Goal: Information Seeking & Learning: Learn about a topic

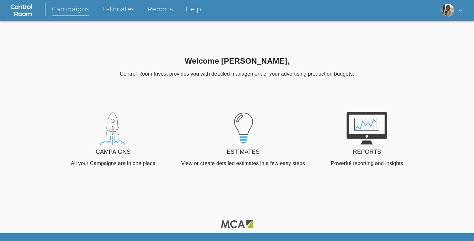
click at [65, 10] on link "Campaigns" at bounding box center [70, 11] width 37 height 12
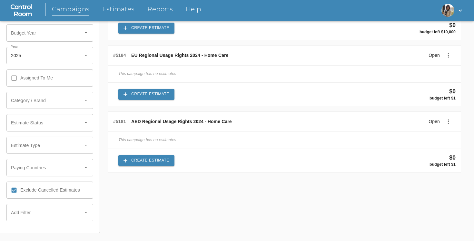
scroll to position [67, 0]
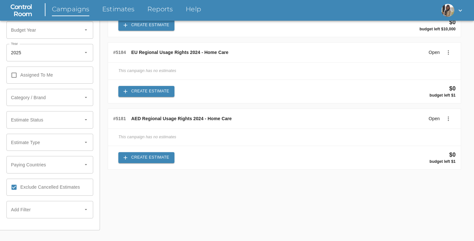
click at [88, 116] on div at bounding box center [87, 119] width 13 height 17
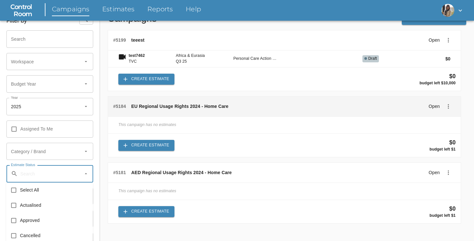
scroll to position [0, 0]
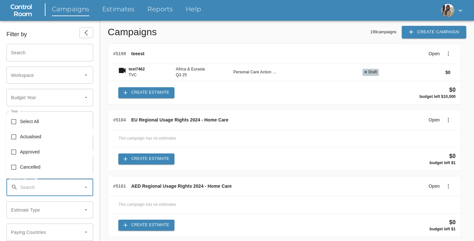
click at [50, 153] on span "Approved" at bounding box center [54, 151] width 68 height 7
checkbox input "true"
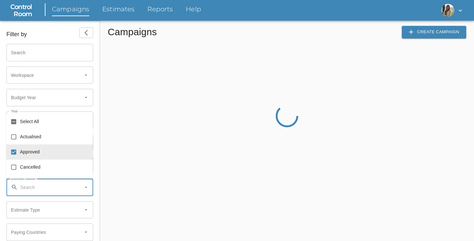
type input "Approved"
click at [68, 31] on div "Filter by" at bounding box center [49, 32] width 87 height 11
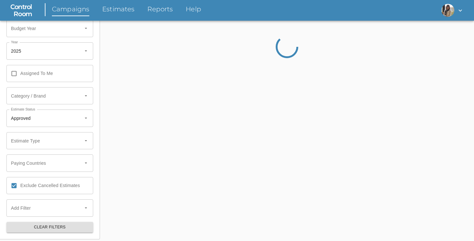
scroll to position [67, 0]
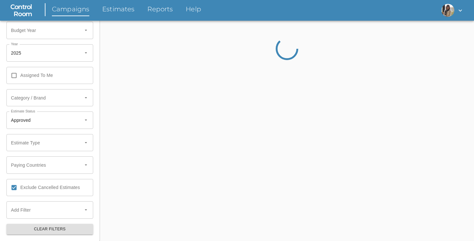
click at [86, 53] on icon at bounding box center [86, 53] width 6 height 6
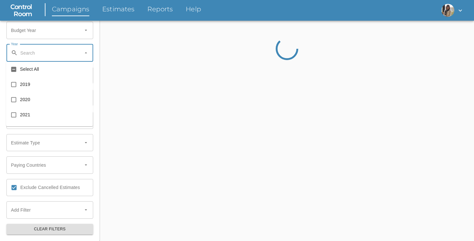
click at [13, 69] on input "checkbox" at bounding box center [13, 69] width 13 height 13
checkbox input "true"
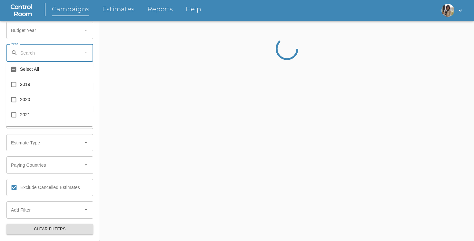
checkbox input "true"
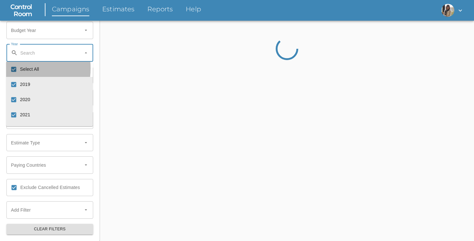
click at [14, 68] on input "checkbox" at bounding box center [13, 69] width 13 height 13
checkbox input "false"
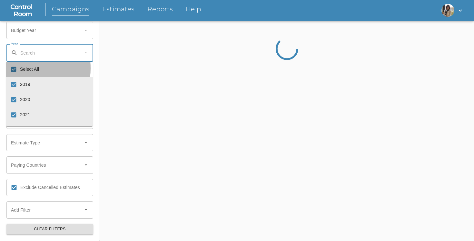
checkbox input "false"
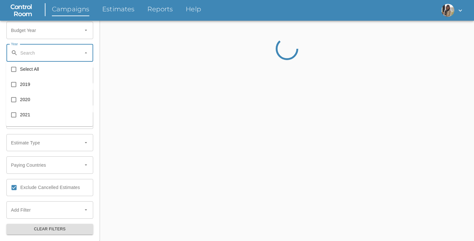
click at [96, 43] on div "Filter by Search Search Workspace Workspace Budget Year Budget Year Year Year A…" at bounding box center [50, 98] width 100 height 288
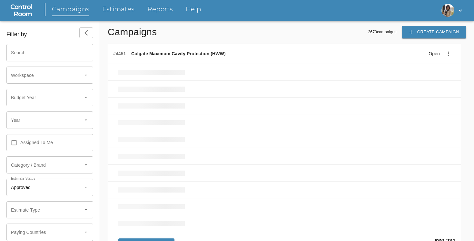
click at [84, 122] on icon at bounding box center [86, 120] width 6 height 6
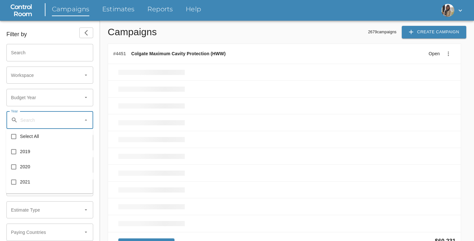
scroll to position [30, 0]
click at [13, 182] on input "checkbox" at bounding box center [13, 182] width 13 height 13
checkbox input "true"
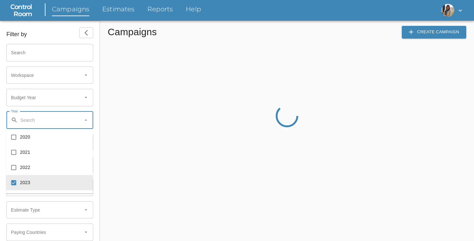
click at [64, 36] on div "Filter by" at bounding box center [49, 32] width 87 height 11
type input "2023"
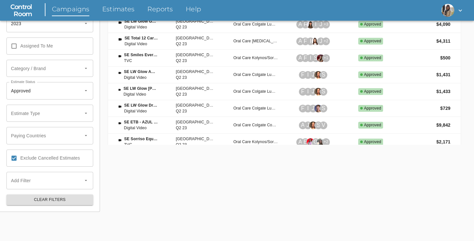
scroll to position [540, 0]
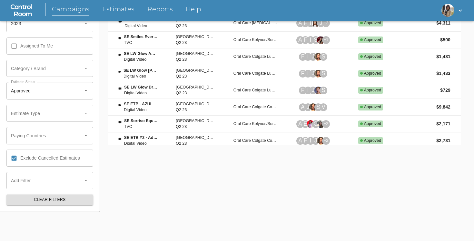
click at [86, 177] on icon at bounding box center [86, 180] width 6 height 6
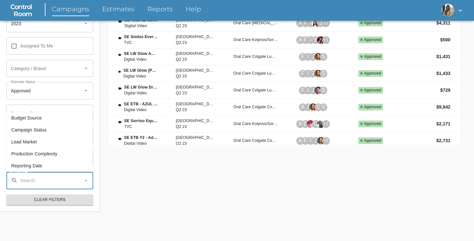
click at [59, 129] on span "Campaign Status" at bounding box center [49, 129] width 76 height 7
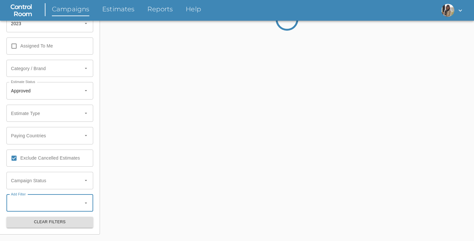
click at [69, 185] on input "text" at bounding box center [43, 180] width 74 height 17
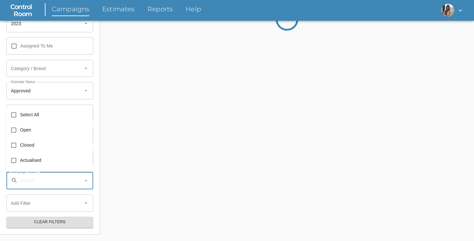
scroll to position [11, 0]
click at [148, 103] on div "Campaigns Create Campaign" at bounding box center [287, 93] width 374 height 339
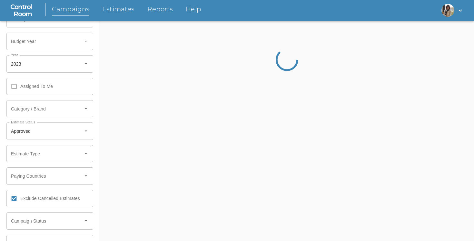
scroll to position [0, 0]
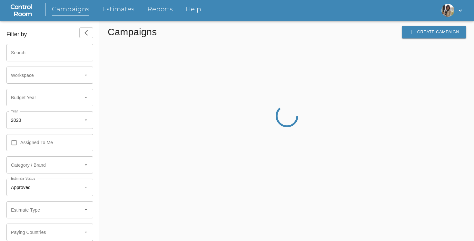
click at [86, 187] on icon at bounding box center [86, 187] width 2 height 1
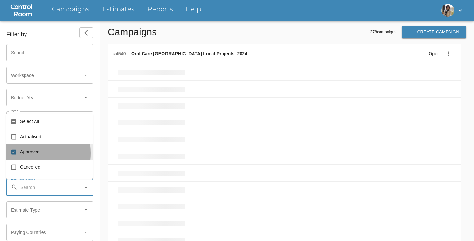
click at [13, 153] on input "checkbox" at bounding box center [13, 152] width 13 height 13
checkbox input "false"
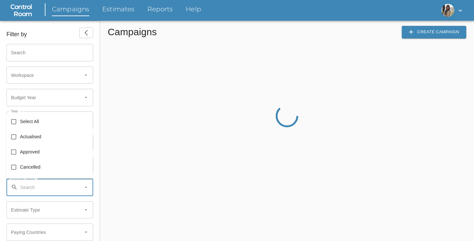
click at [65, 30] on div "Filter by" at bounding box center [49, 32] width 87 height 11
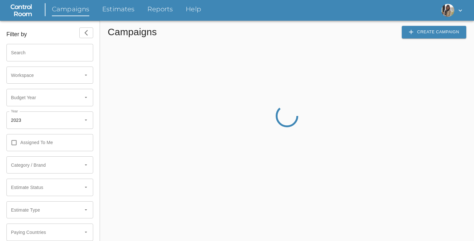
click at [86, 120] on icon at bounding box center [86, 120] width 6 height 6
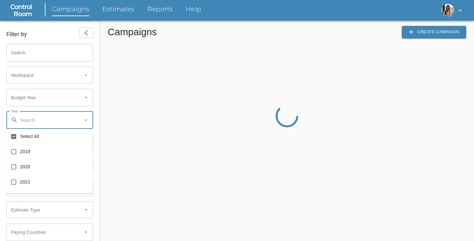
click at [15, 181] on input "checkbox" at bounding box center [13, 182] width 13 height 13
checkbox input "true"
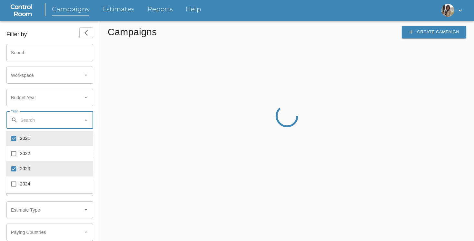
scroll to position [67, 0]
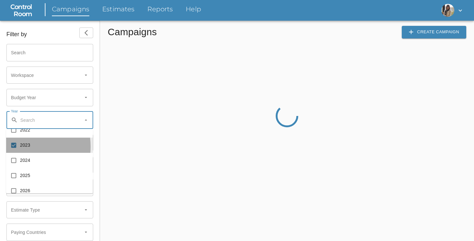
click at [13, 146] on input "checkbox" at bounding box center [13, 145] width 13 height 13
checkbox input "false"
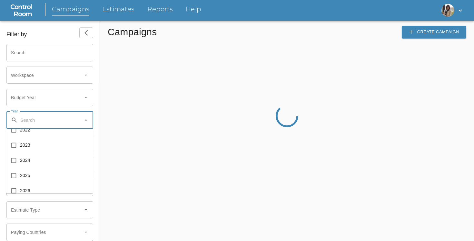
click at [61, 33] on div "Filter by" at bounding box center [49, 32] width 87 height 11
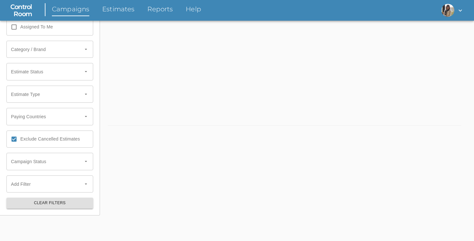
scroll to position [117, 0]
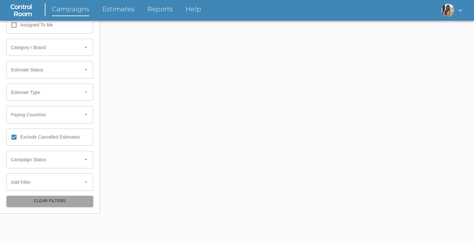
click at [61, 204] on span "Clear Filters" at bounding box center [50, 200] width 76 height 7
type input "2025"
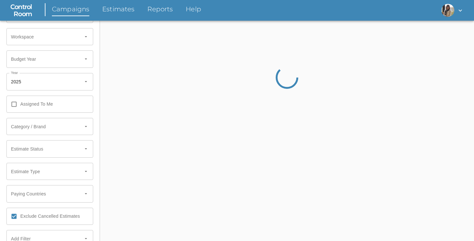
scroll to position [24, 0]
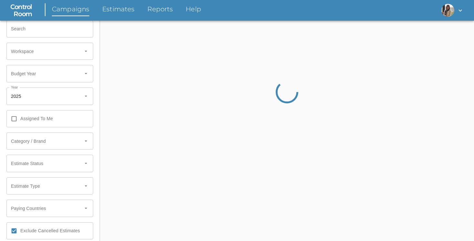
click at [88, 98] on icon at bounding box center [86, 96] width 6 height 6
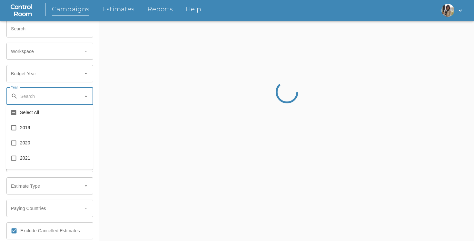
type input "2025"
click at [83, 95] on div at bounding box center [87, 96] width 13 height 17
click at [12, 114] on input "checkbox" at bounding box center [13, 112] width 13 height 13
checkbox input "true"
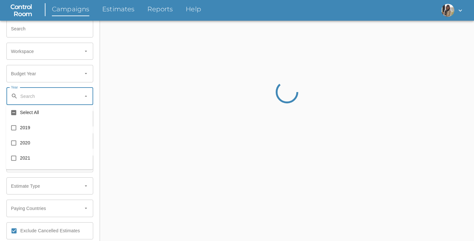
checkbox input "true"
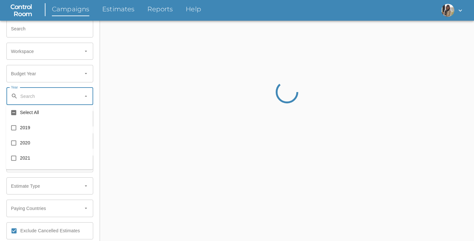
checkbox input "true"
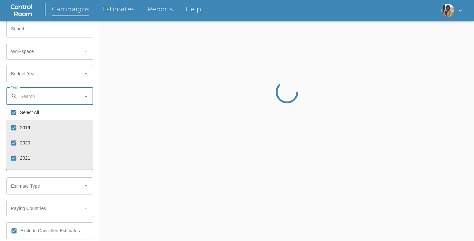
click at [12, 111] on input "checkbox" at bounding box center [13, 112] width 13 height 13
checkbox input "false"
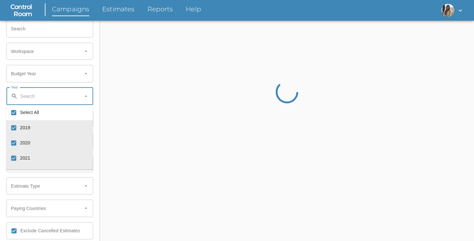
checkbox input "false"
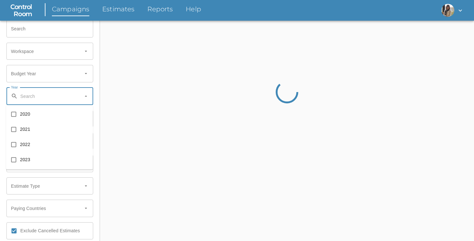
scroll to position [30, 0]
click at [12, 131] on input "checkbox" at bounding box center [13, 128] width 13 height 13
checkbox input "true"
click at [153, 80] on div at bounding box center [287, 92] width 359 height 145
type input "2021"
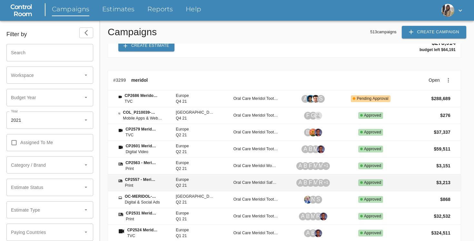
scroll to position [991, 0]
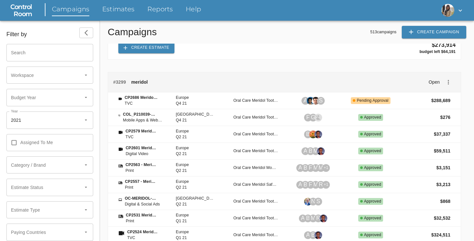
click at [143, 80] on span "meridol" at bounding box center [139, 82] width 16 height 6
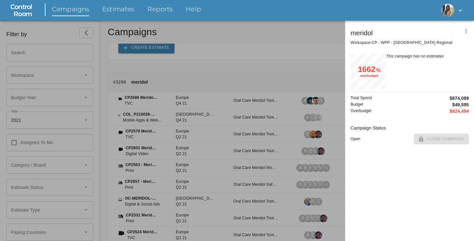
scroll to position [35, 35]
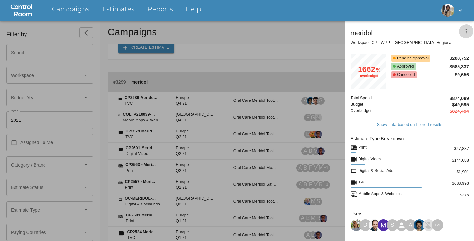
click at [465, 32] on icon "more" at bounding box center [466, 31] width 7 height 7
click at [449, 47] on span "Edit Campaign" at bounding box center [445, 48] width 45 height 7
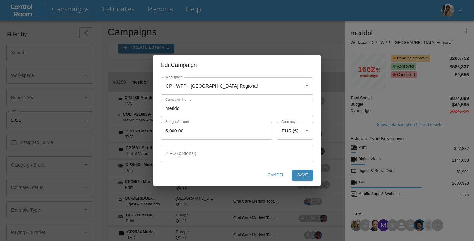
click at [278, 175] on span "Cancel" at bounding box center [276, 175] width 17 height 7
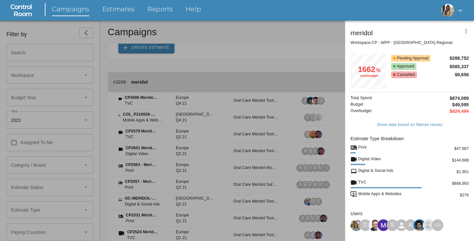
click at [270, 110] on div at bounding box center [237, 120] width 474 height 241
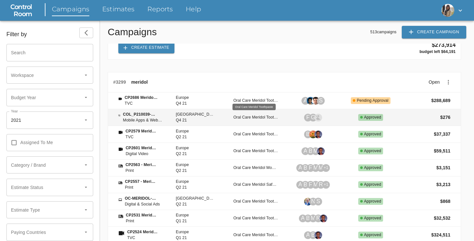
click at [255, 119] on div "Oral Care Meridol Toothpaste" at bounding box center [256, 118] width 45 height 6
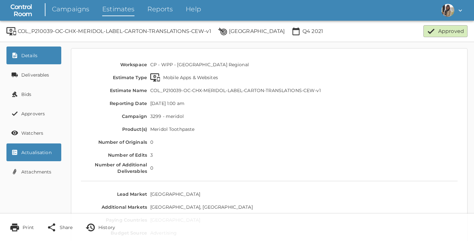
click at [45, 152] on link "Actualisation" at bounding box center [33, 152] width 55 height 18
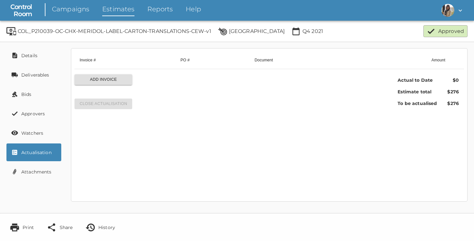
click at [113, 79] on span "Add Invoice" at bounding box center [103, 79] width 47 height 7
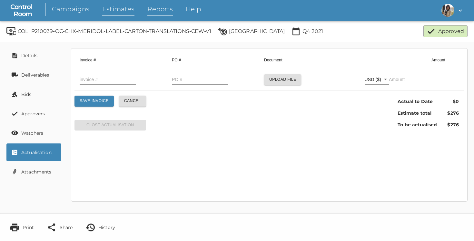
click at [152, 10] on link "Reports" at bounding box center [159, 11] width 25 height 12
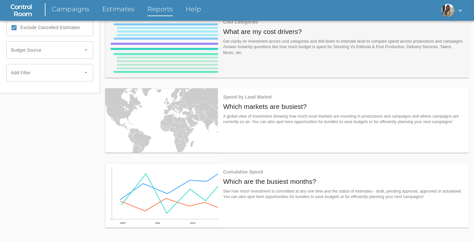
scroll to position [184, 0]
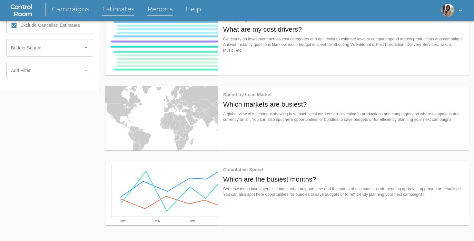
click at [120, 8] on link "Estimates" at bounding box center [118, 11] width 32 height 12
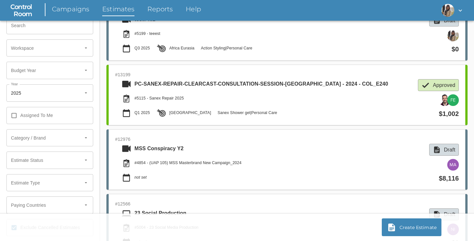
scroll to position [4, 4]
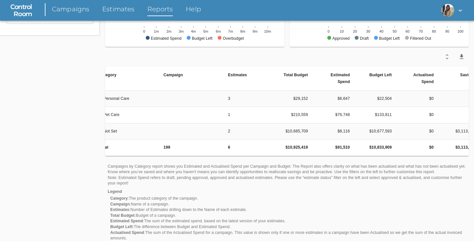
scroll to position [0, 10]
drag, startPoint x: 332, startPoint y: 74, endPoint x: 353, endPoint y: 83, distance: 22.7
click at [353, 84] on th "Estimated Spend" at bounding box center [336, 78] width 42 height 24
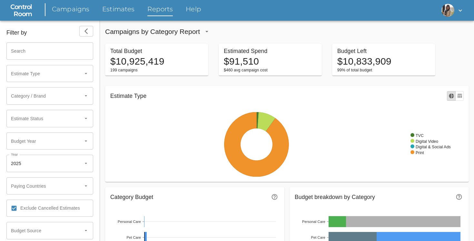
scroll to position [0, 0]
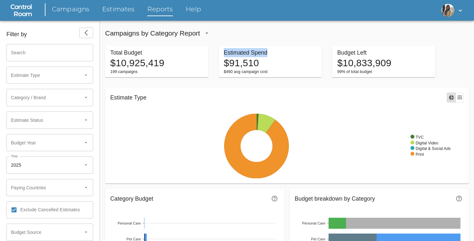
drag, startPoint x: 270, startPoint y: 51, endPoint x: 221, endPoint y: 51, distance: 48.7
click at [221, 51] on div "Estimated Spend $91,510 $460 avg campaign cost" at bounding box center [270, 61] width 103 height 32
drag, startPoint x: 113, startPoint y: 51, endPoint x: 178, endPoint y: 56, distance: 66.0
click at [178, 56] on h6 "Total Budget" at bounding box center [156, 52] width 93 height 9
drag, startPoint x: 225, startPoint y: 50, endPoint x: 310, endPoint y: 51, distance: 85.8
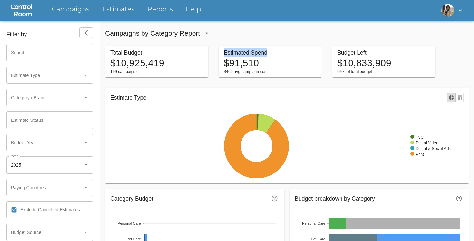
click at [310, 51] on h6 "Estimated Spend" at bounding box center [270, 52] width 93 height 9
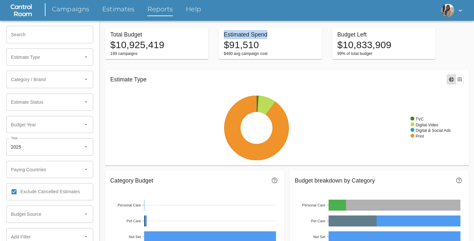
scroll to position [23, 0]
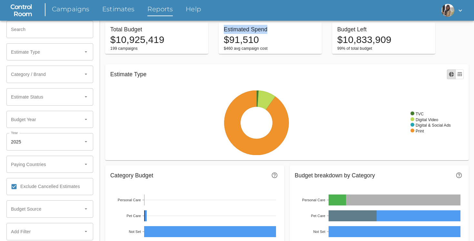
click at [460, 73] on icon "table" at bounding box center [460, 74] width 5 height 4
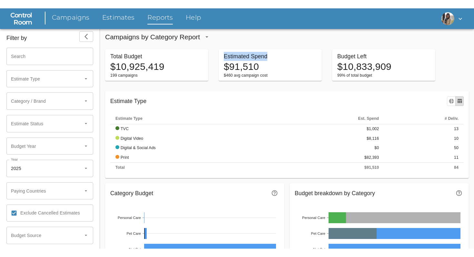
scroll to position [4, 0]
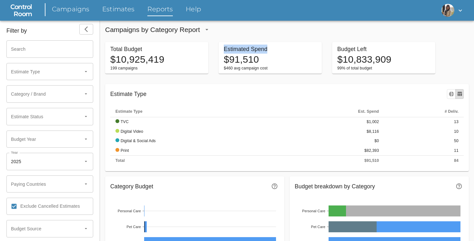
click at [459, 184] on icon "button" at bounding box center [459, 186] width 7 height 7
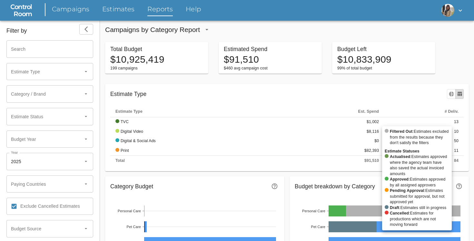
click at [280, 187] on div at bounding box center [237, 120] width 474 height 241
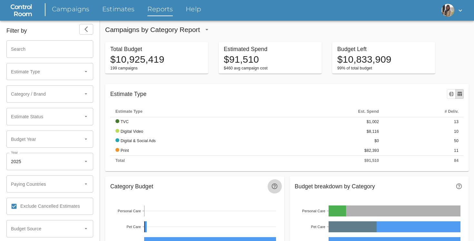
click at [274, 186] on icon "button" at bounding box center [274, 186] width 7 height 7
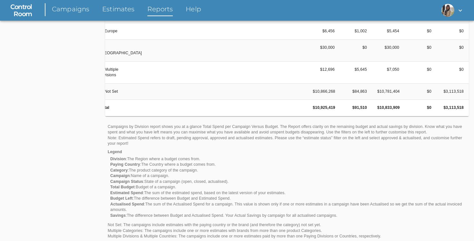
scroll to position [435, 0]
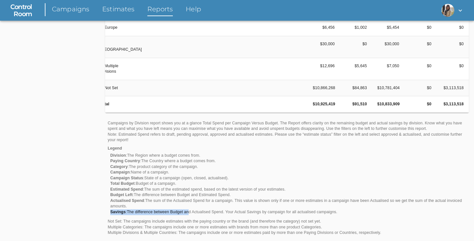
drag, startPoint x: 190, startPoint y: 207, endPoint x: 227, endPoint y: 203, distance: 36.6
click at [227, 203] on ul "Division : The Region where a budget comes from. Paying Country : The Country w…" at bounding box center [287, 184] width 359 height 62
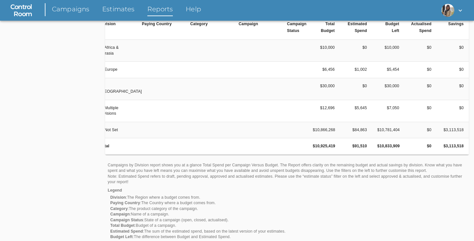
scroll to position [397, 0]
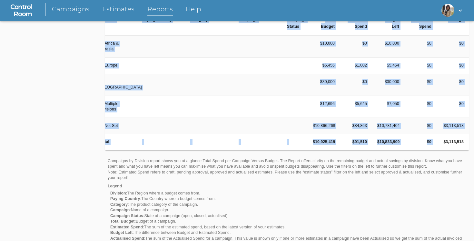
drag, startPoint x: 445, startPoint y: 136, endPoint x: 470, endPoint y: 135, distance: 25.5
click at [451, 136] on td "$3,113,518" at bounding box center [453, 142] width 32 height 16
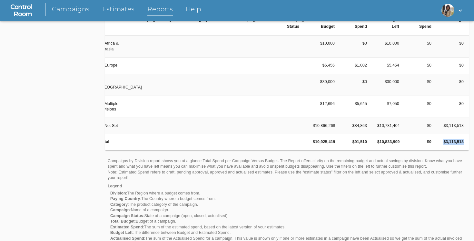
drag, startPoint x: 464, startPoint y: 136, endPoint x: 443, endPoint y: 137, distance: 21.0
click at [443, 137] on td "$3,113,518" at bounding box center [453, 142] width 32 height 16
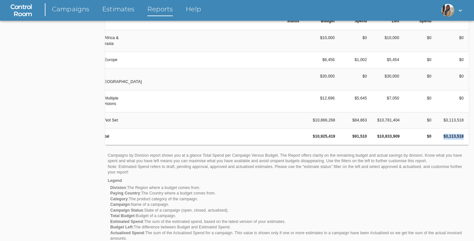
scroll to position [435, 0]
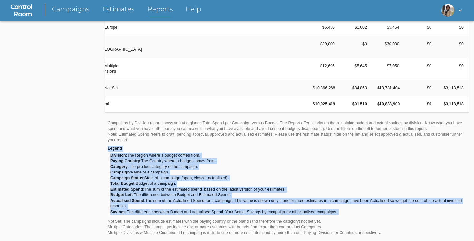
drag, startPoint x: 103, startPoint y: 143, endPoint x: 349, endPoint y: 213, distance: 255.6
copy div "Legend Division : The Region where a budget comes from. Paying Country : The Co…"
click at [293, 178] on li "Campaign Status : State of a campaign (open, closed, actualised)." at bounding box center [288, 178] width 356 height 6
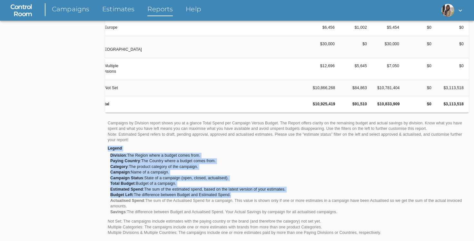
drag, startPoint x: 105, startPoint y: 145, endPoint x: 241, endPoint y: 189, distance: 143.4
click at [241, 190] on div "Campaigns by Division report shows you at a glance Total Spend per Campaign Ver…" at bounding box center [287, 178] width 364 height 120
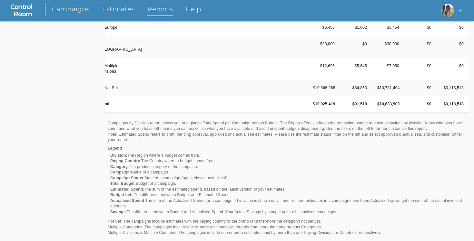
click at [306, 165] on li "Category : The product category of the campaign." at bounding box center [288, 167] width 356 height 6
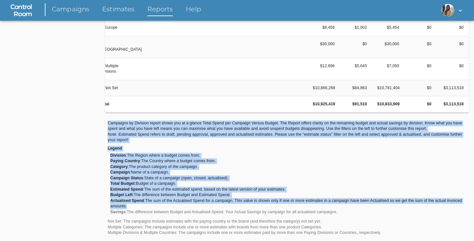
drag, startPoint x: 102, startPoint y: 119, endPoint x: 183, endPoint y: 212, distance: 123.0
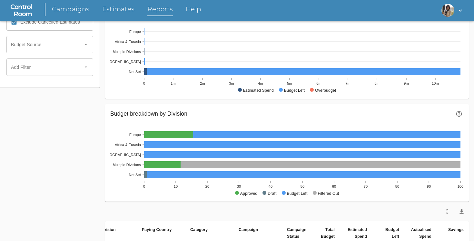
scroll to position [129, 0]
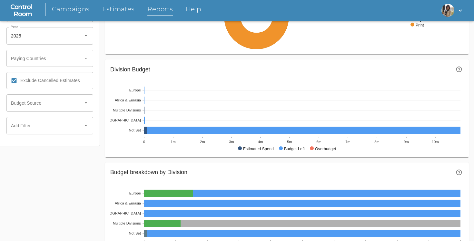
click at [158, 11] on link "Reports" at bounding box center [159, 11] width 25 height 12
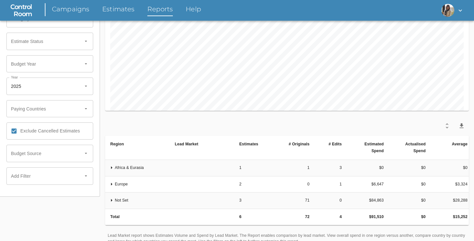
scroll to position [77, 0]
